Goal: Task Accomplishment & Management: Manage account settings

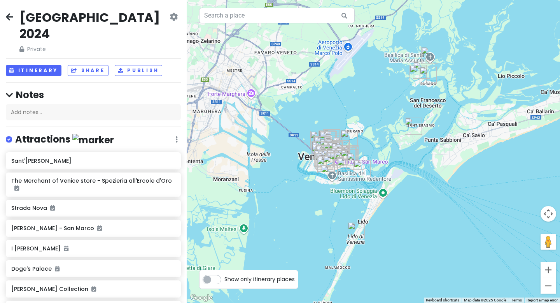
click at [9, 19] on icon at bounding box center [9, 17] width 7 height 6
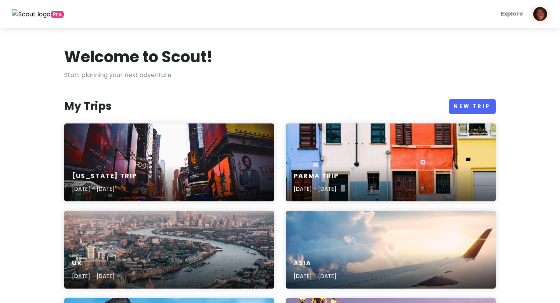
click at [9, 19] on div "Pro Explore [PERSON_NAME] Manage Subscription Scout Pro Benefits Give Feedback …" at bounding box center [280, 14] width 548 height 16
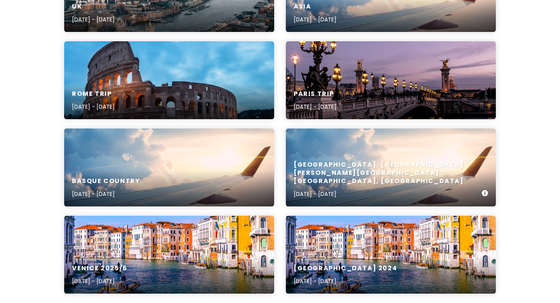
scroll to position [256, 0]
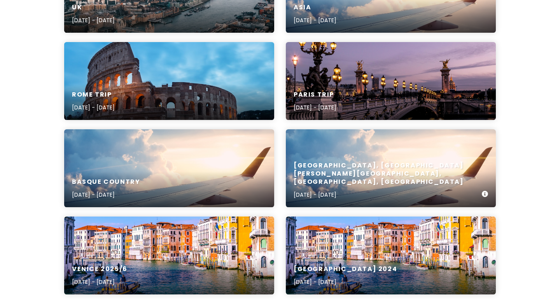
click at [399, 192] on p "[DATE] - [DATE]" at bounding box center [388, 194] width 188 height 9
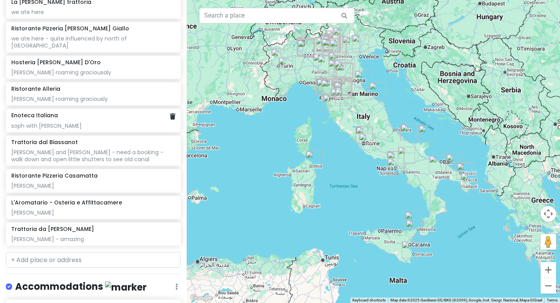
scroll to position [4192, 0]
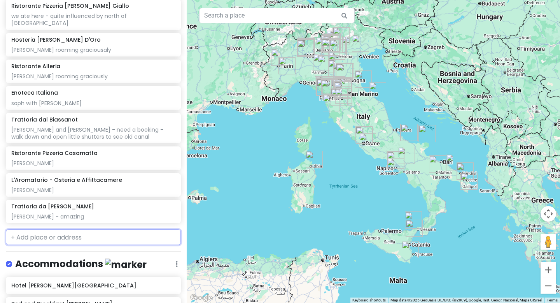
click at [35, 229] on input "text" at bounding box center [93, 237] width 175 height 16
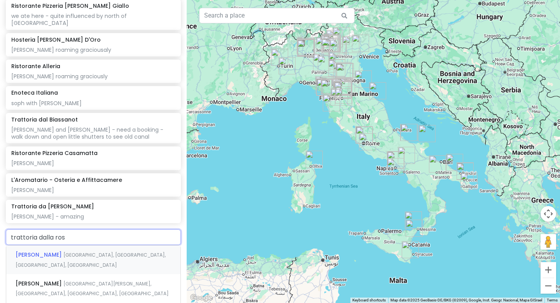
type input "trattoria [PERSON_NAME]"
click at [60, 251] on span "[GEOGRAPHIC_DATA], [GEOGRAPHIC_DATA], [GEOGRAPHIC_DATA], [GEOGRAPHIC_DATA]" at bounding box center [91, 259] width 150 height 17
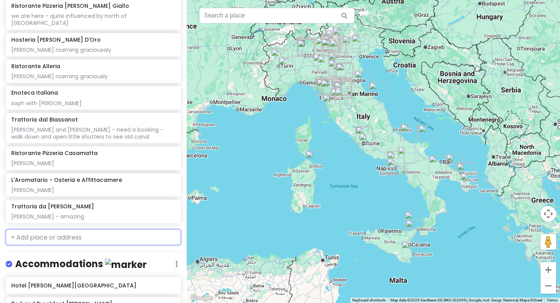
scroll to position [4212, 0]
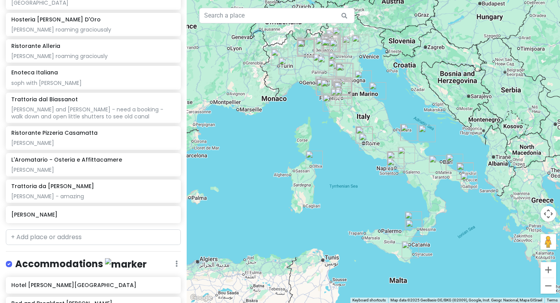
click at [100, 211] on h6 "[PERSON_NAME]" at bounding box center [93, 214] width 164 height 7
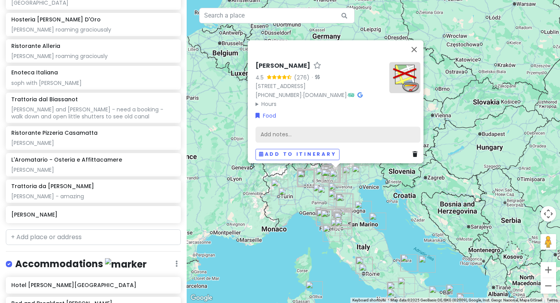
click at [270, 131] on div "Add notes..." at bounding box center [338, 134] width 165 height 16
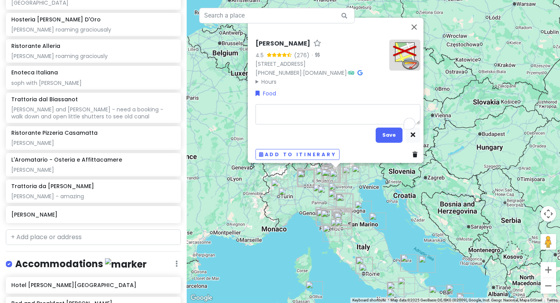
type textarea "x"
type textarea "sil"
type textarea "x"
type textarea "silv"
type textarea "x"
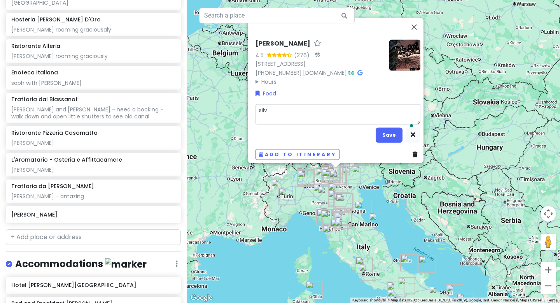
type textarea "silvi"
type textarea "x"
type textarea "[PERSON_NAME]"
type textarea "x"
type textarea "[PERSON_NAME]"
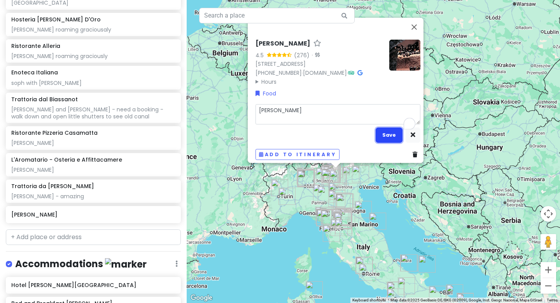
click at [386, 132] on button "Save" at bounding box center [389, 134] width 27 height 15
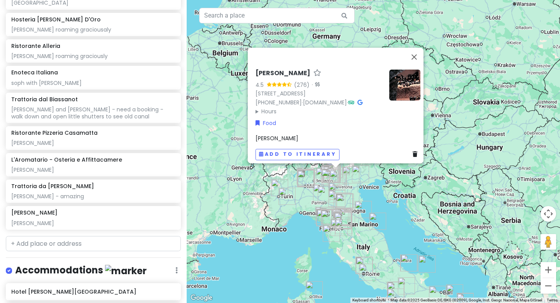
scroll to position [4218, 0]
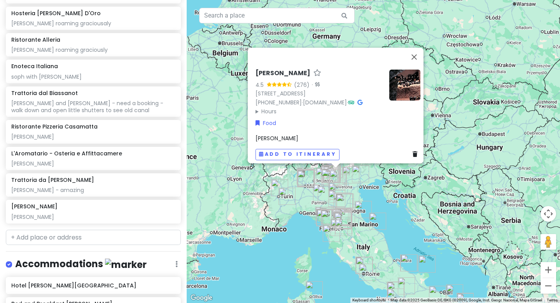
click at [142, 258] on div "Accommodations Edit Reorder Delete List" at bounding box center [93, 266] width 175 height 16
click at [371, 166] on div "Trattoria Dalla [PERSON_NAME] 4.5 (276) · [STREET_ADDRESS] [PHONE_NUMBER] · [DO…" at bounding box center [374, 151] width 374 height 303
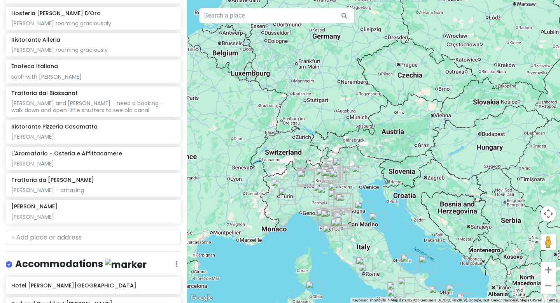
click at [371, 166] on div at bounding box center [374, 151] width 374 height 303
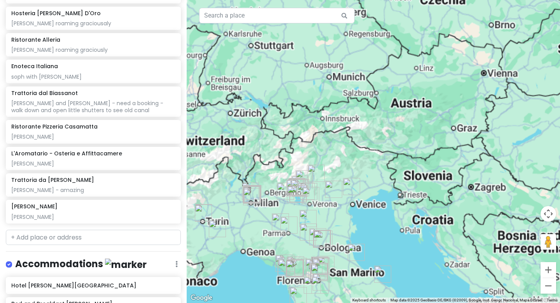
click at [371, 166] on div at bounding box center [374, 151] width 374 height 303
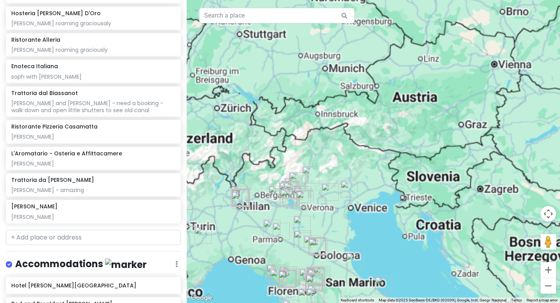
click at [371, 166] on div at bounding box center [374, 151] width 374 height 303
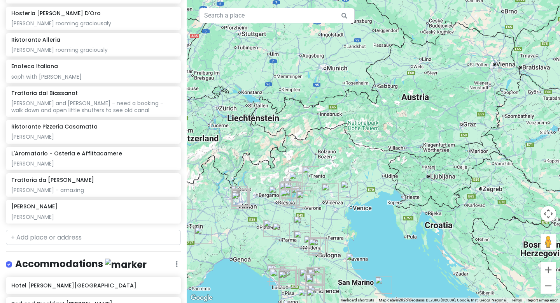
click at [371, 166] on div at bounding box center [374, 151] width 374 height 303
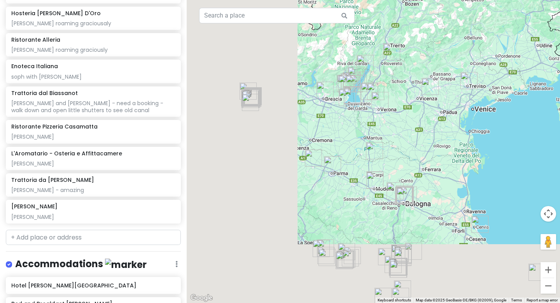
drag, startPoint x: 306, startPoint y: 193, endPoint x: 448, endPoint y: 53, distance: 199.5
click at [448, 53] on div at bounding box center [374, 151] width 374 height 303
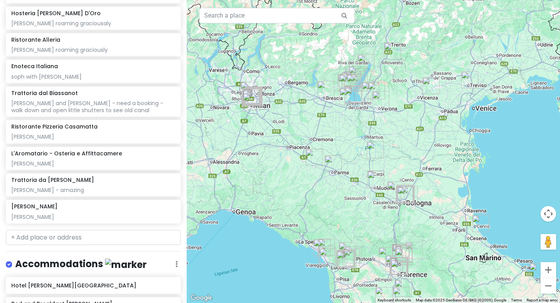
click at [409, 74] on div at bounding box center [374, 151] width 374 height 303
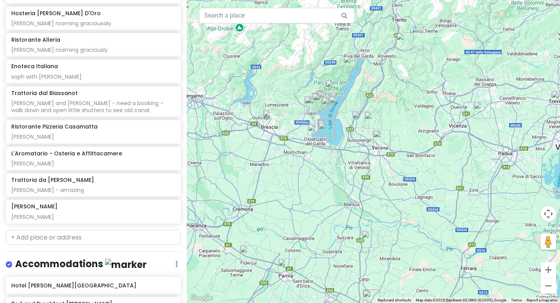
drag, startPoint x: 401, startPoint y: 33, endPoint x: 432, endPoint y: 39, distance: 32.0
click at [432, 39] on div at bounding box center [374, 151] width 374 height 303
click at [404, 41] on img "Cappelletti pizza e cucina" at bounding box center [405, 41] width 17 height 17
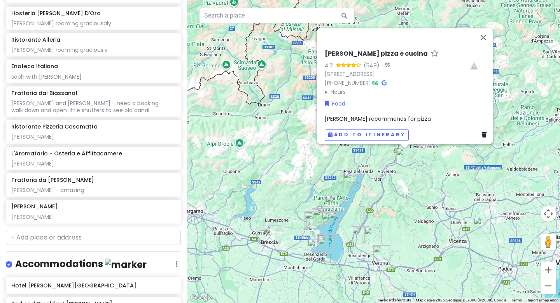
click at [482, 222] on img "Golosi di Natura" at bounding box center [482, 225] width 17 height 17
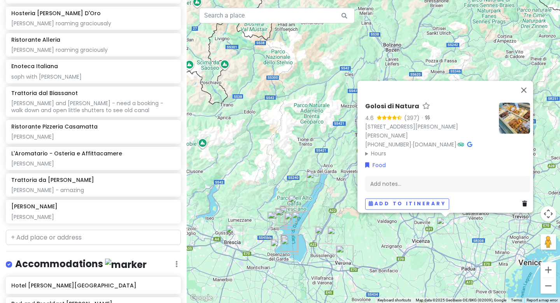
click at [491, 228] on div "Golosi di Natura 4.6 (397) · [STREET_ADDRESS][PERSON_NAME][PERSON_NAME] [PHONE_…" at bounding box center [374, 151] width 374 height 303
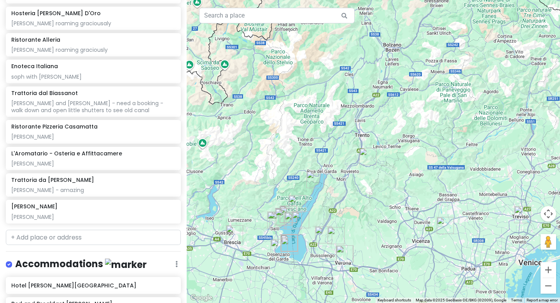
click at [522, 216] on img "Pasticceria Marchesi" at bounding box center [523, 214] width 17 height 17
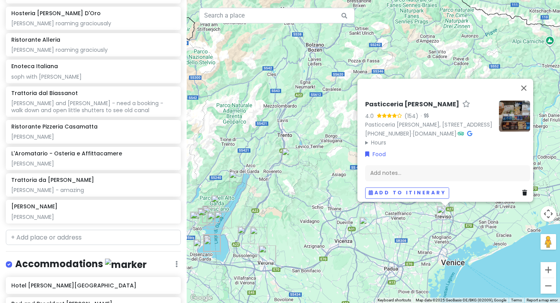
click at [267, 255] on img "Antica Bottega del Vino" at bounding box center [267, 253] width 17 height 17
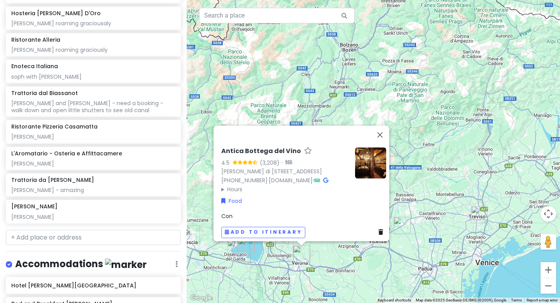
click at [271, 265] on div "Antica Bottega del Vino 4.5 (3,208) · [PERSON_NAME][STREET_ADDRESS] [PHONE_NUMB…" at bounding box center [374, 151] width 374 height 303
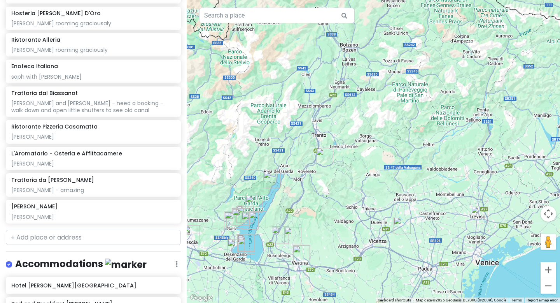
click at [292, 235] on img "Trattoria da Andrea" at bounding box center [293, 235] width 17 height 17
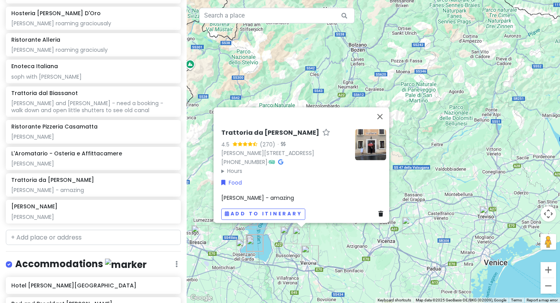
click at [286, 235] on img "Trattoria Dalla Rosa Alda" at bounding box center [289, 234] width 17 height 17
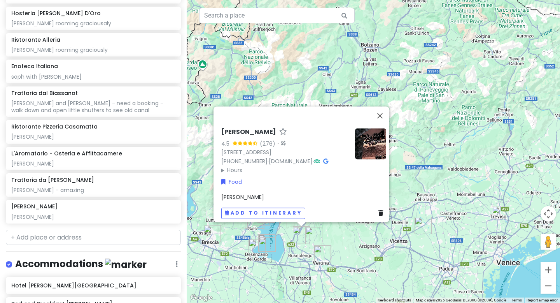
click at [352, 241] on div "Trattoria Dalla [PERSON_NAME] 4.5 (276) · [STREET_ADDRESS] [PHONE_NUMBER] · [DO…" at bounding box center [374, 151] width 374 height 303
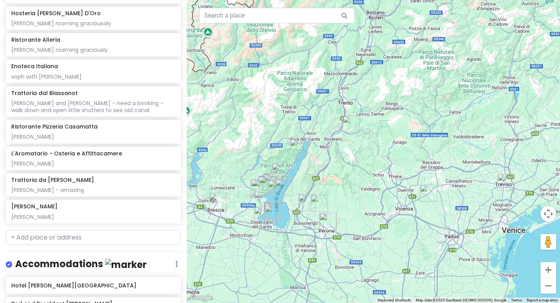
drag, startPoint x: 353, startPoint y: 234, endPoint x: 358, endPoint y: 200, distance: 33.9
click at [358, 200] on div at bounding box center [374, 151] width 374 height 303
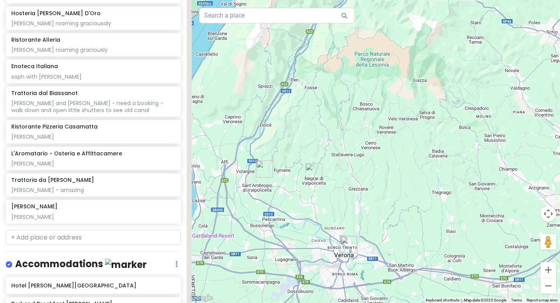
drag, startPoint x: 284, startPoint y: 246, endPoint x: 404, endPoint y: 183, distance: 136.1
click at [404, 183] on div at bounding box center [374, 151] width 374 height 303
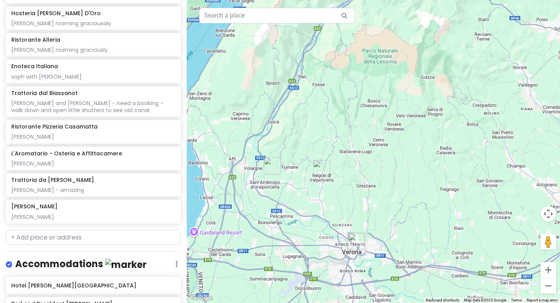
click at [272, 170] on img "Trattoria Dalla Rosa Alda" at bounding box center [272, 165] width 17 height 17
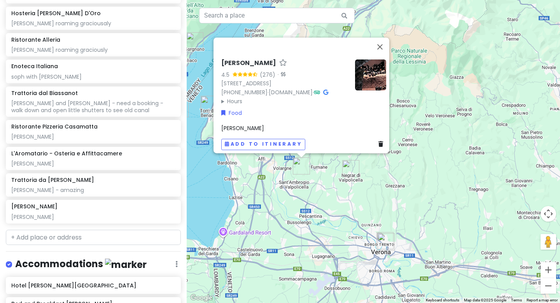
click at [362, 66] on img at bounding box center [370, 74] width 31 height 31
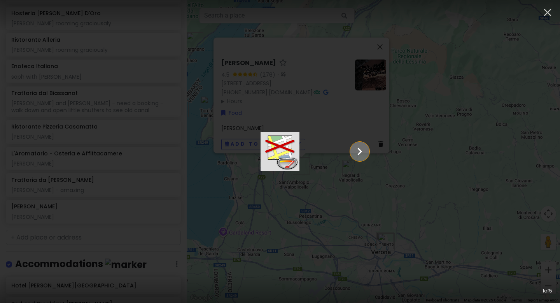
click at [367, 152] on icon "Show slide 2 of 5" at bounding box center [360, 151] width 15 height 19
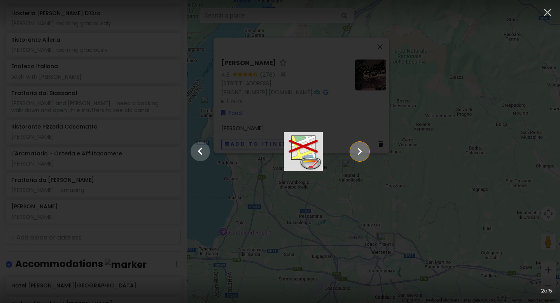
click at [367, 152] on icon "Show slide 3 of 5" at bounding box center [360, 151] width 15 height 19
click at [367, 152] on icon "Show slide 4 of 5" at bounding box center [360, 151] width 15 height 19
click at [367, 152] on icon "Show slide 5 of 5" at bounding box center [360, 151] width 15 height 19
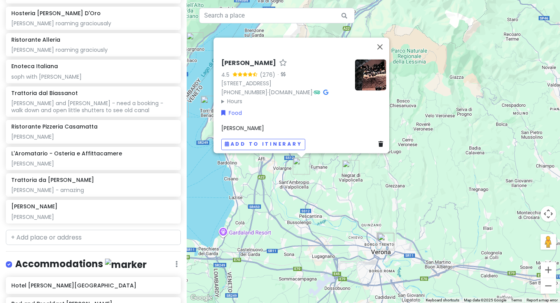
click at [449, 205] on div "Trattoria Dalla [PERSON_NAME] 4.5 (276) · [STREET_ADDRESS] [PHONE_NUMBER] · [DO…" at bounding box center [374, 151] width 374 height 303
